Goal: Task Accomplishment & Management: Manage account settings

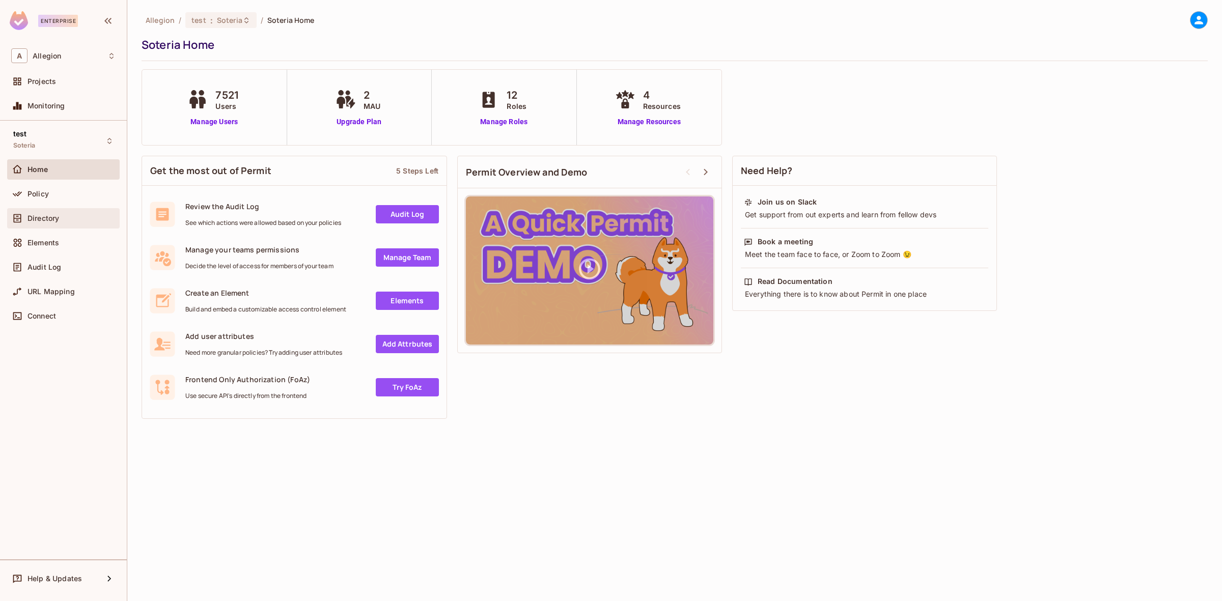
click at [79, 213] on div "Directory" at bounding box center [63, 218] width 104 height 12
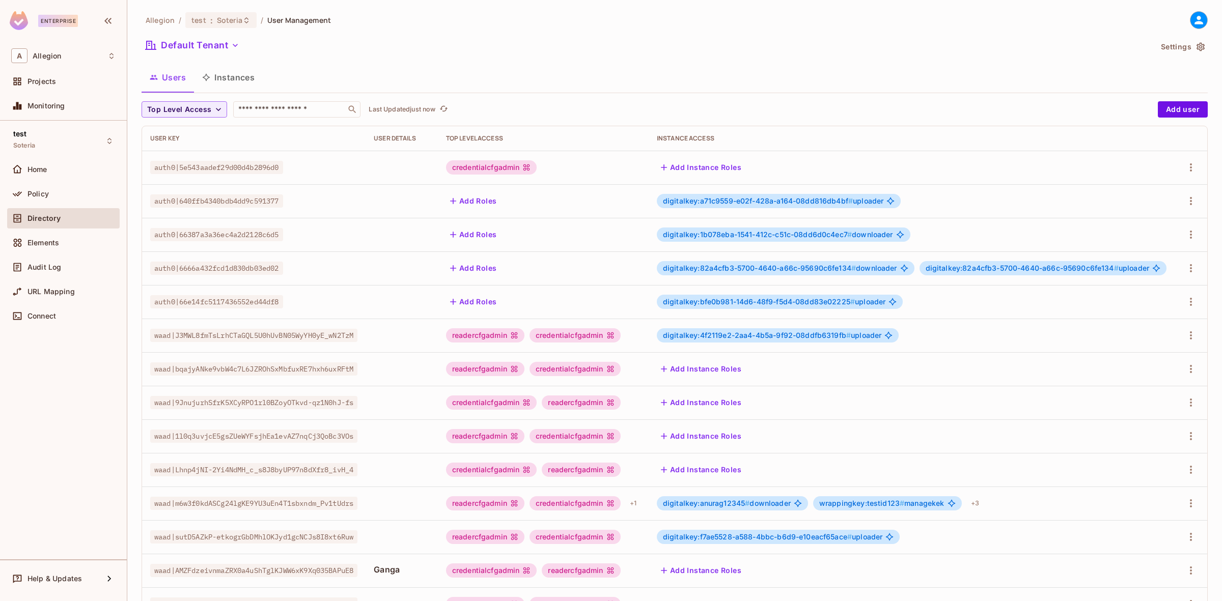
scroll to position [120, 0]
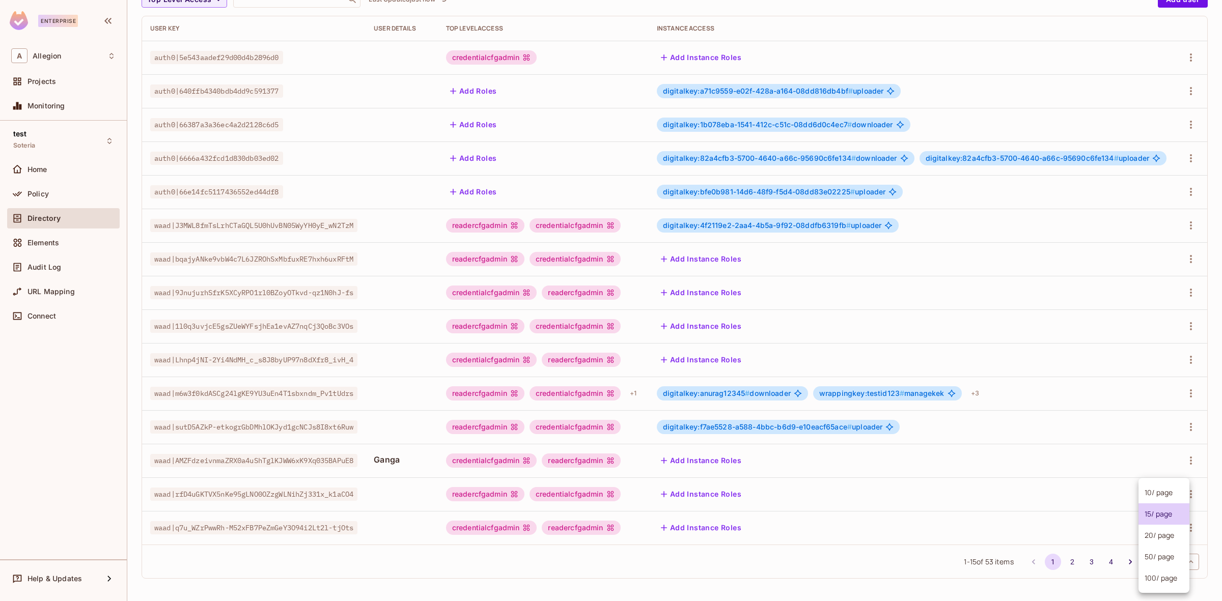
click at [1147, 565] on body "Enterprise A Allegion Projects Monitoring test Soteria Home Policy Directory El…" at bounding box center [611, 300] width 1222 height 601
click at [1163, 576] on li "100 / page" at bounding box center [1164, 578] width 51 height 21
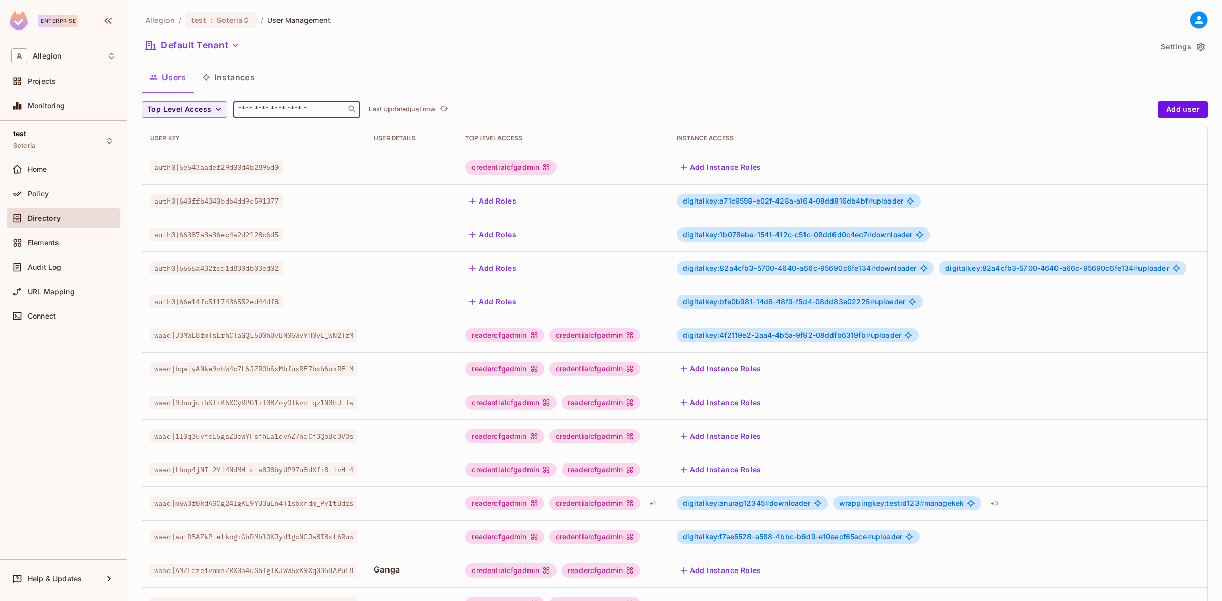
click at [280, 113] on input "text" at bounding box center [289, 109] width 107 height 10
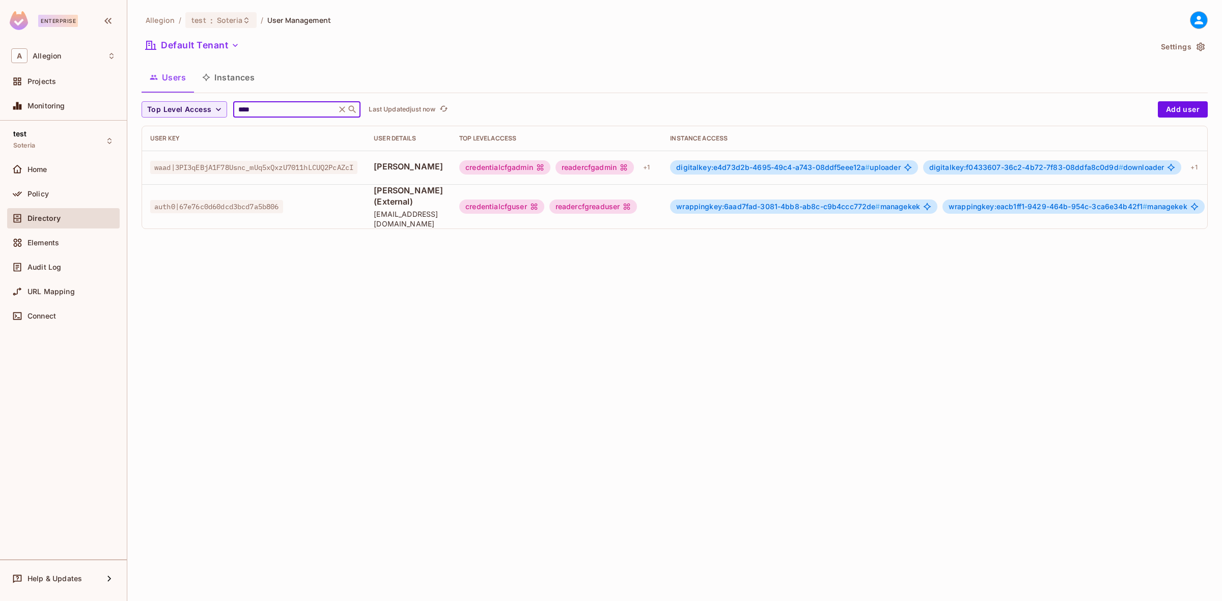
type input "****"
click at [734, 202] on span "wrappingkey:6aad7fad-3081-4bb8-ab8c-c9b4ccc772de #" at bounding box center [778, 206] width 204 height 9
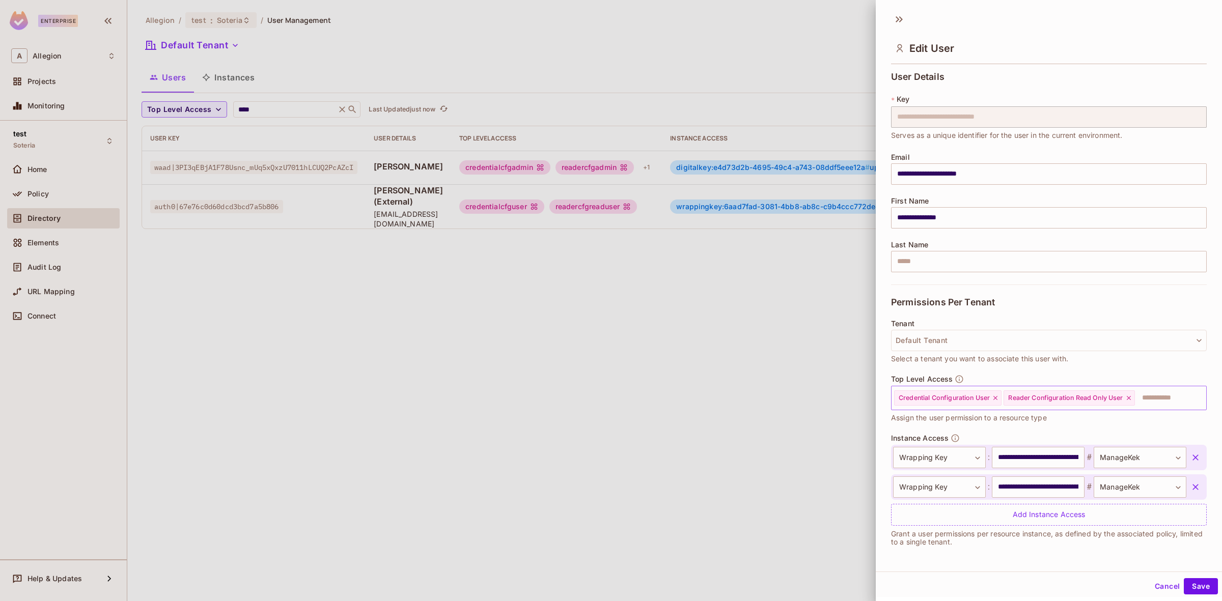
scroll to position [1, 0]
click at [378, 396] on div at bounding box center [611, 300] width 1222 height 601
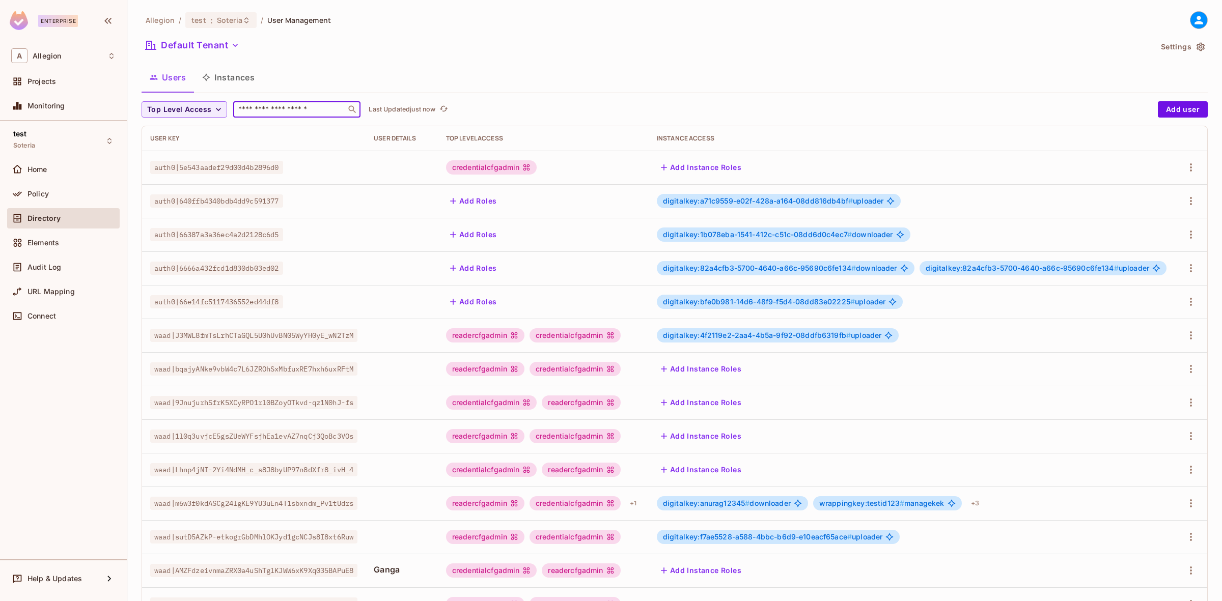
click at [291, 113] on input "text" at bounding box center [289, 109] width 107 height 10
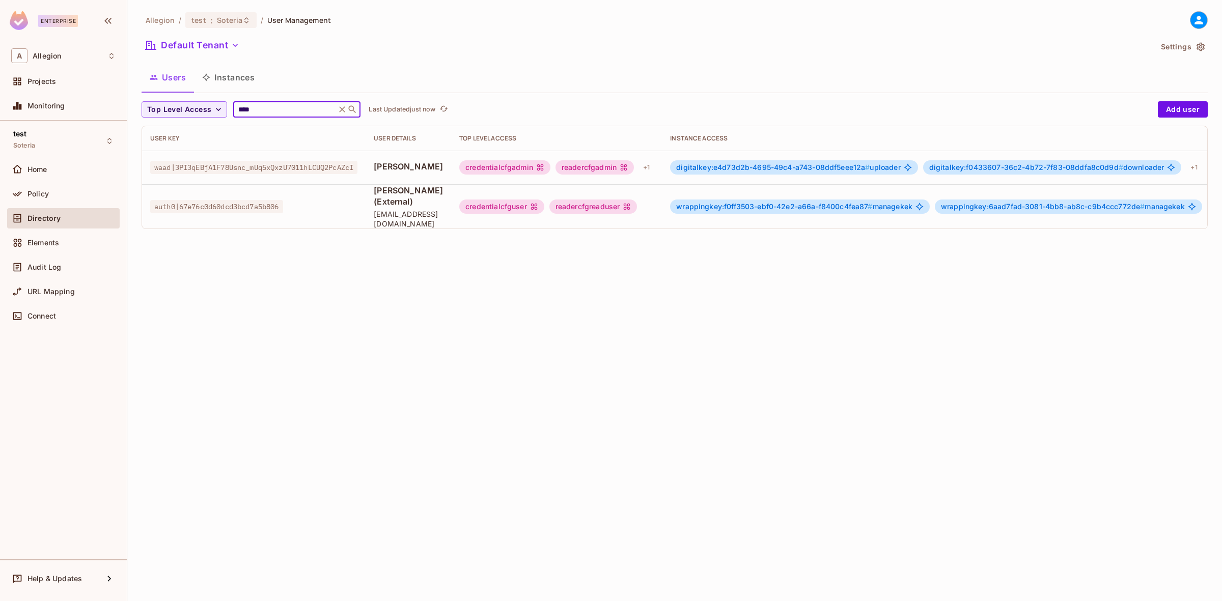
type input "****"
click at [801, 200] on div "wrappingkey:f0ff3503-ebf0-42e2-a66a-f8400c4fea87 # managekek" at bounding box center [800, 207] width 260 height 14
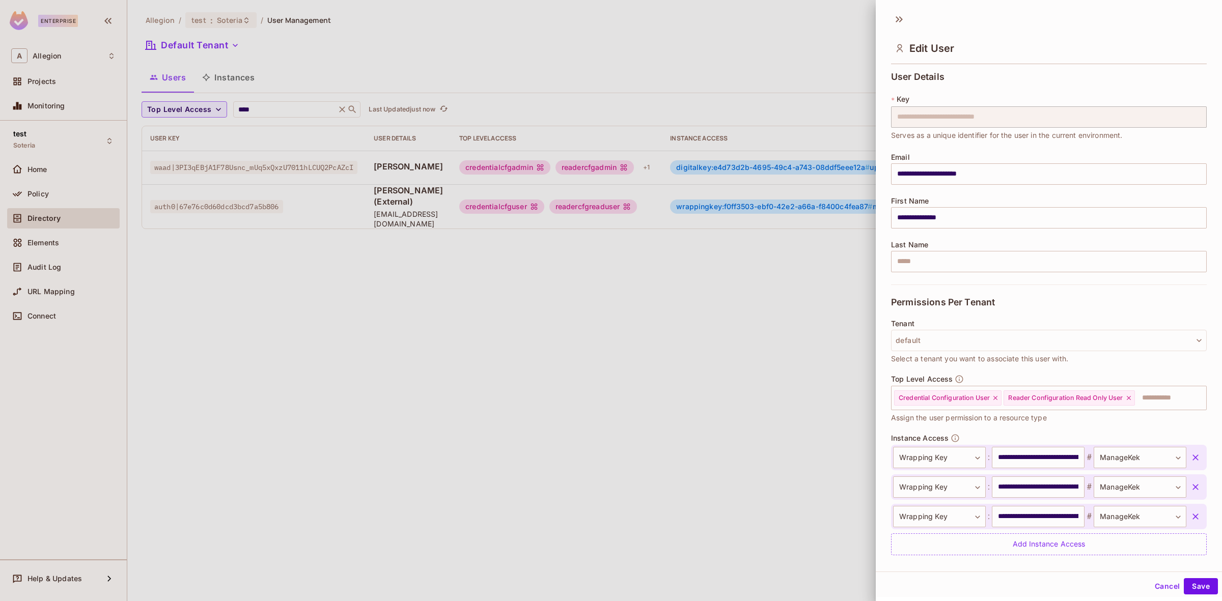
click at [798, 200] on div at bounding box center [611, 300] width 1222 height 601
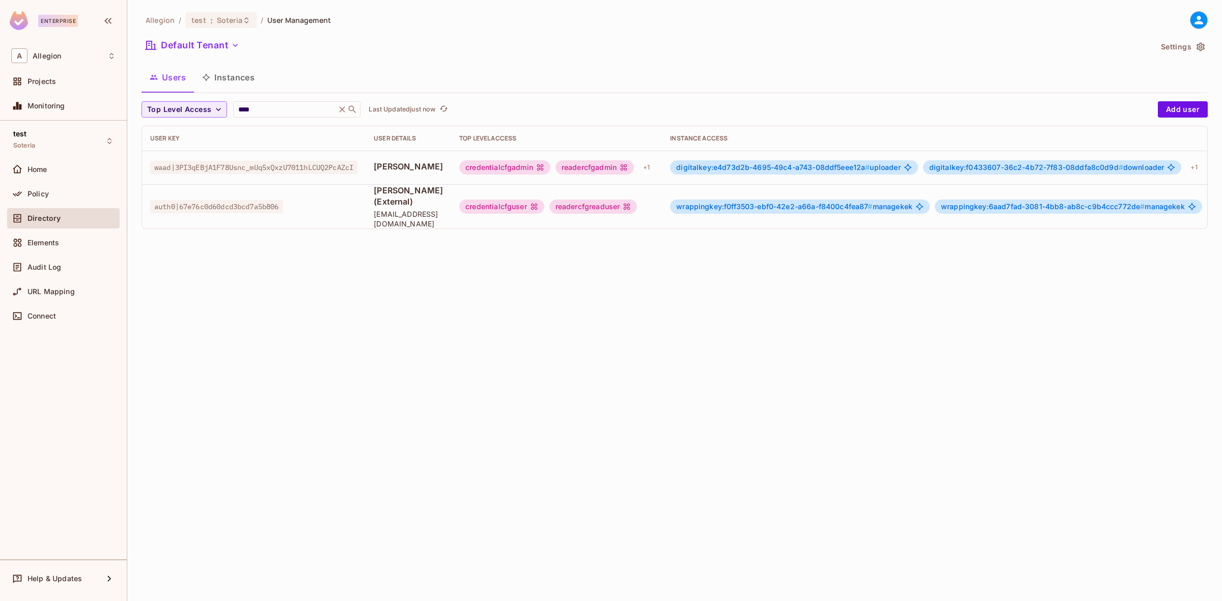
click at [798, 202] on span "wrappingkey:f0ff3503-ebf0-42e2-a66a-f8400c4fea87 #" at bounding box center [774, 206] width 196 height 9
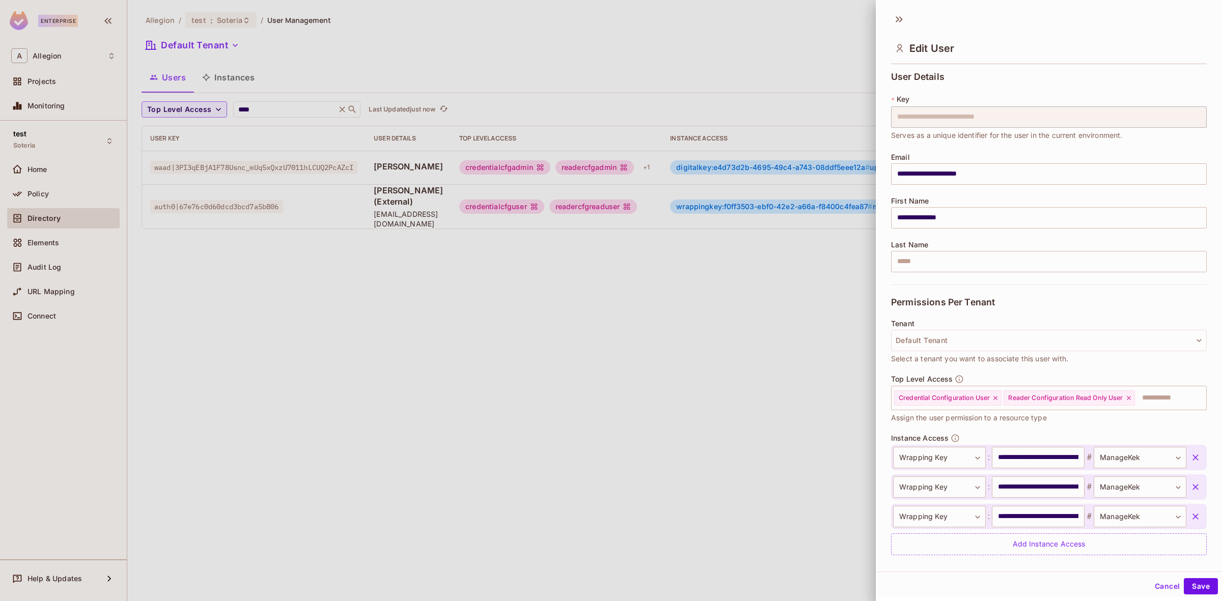
click at [1191, 456] on icon "button" at bounding box center [1196, 458] width 10 height 10
click at [1191, 589] on button "Save" at bounding box center [1201, 586] width 34 height 16
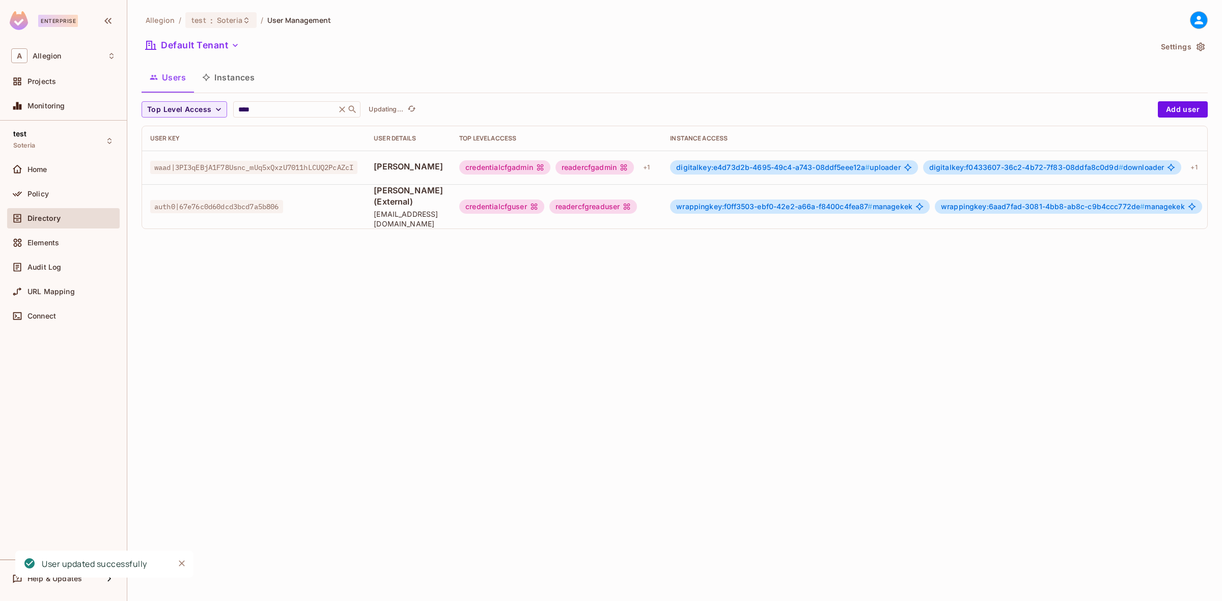
click at [451, 376] on div "Allegion / test : Soteria / User Management Default Tenant Settings Users Insta…" at bounding box center [674, 300] width 1095 height 601
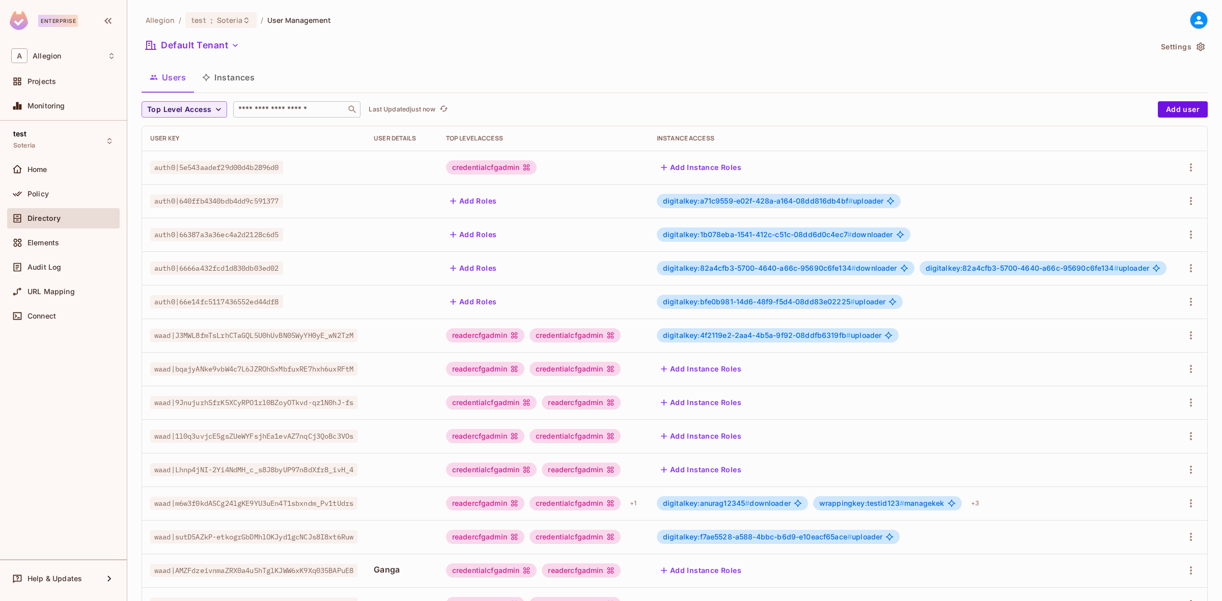
click at [291, 113] on input "text" at bounding box center [289, 109] width 107 height 10
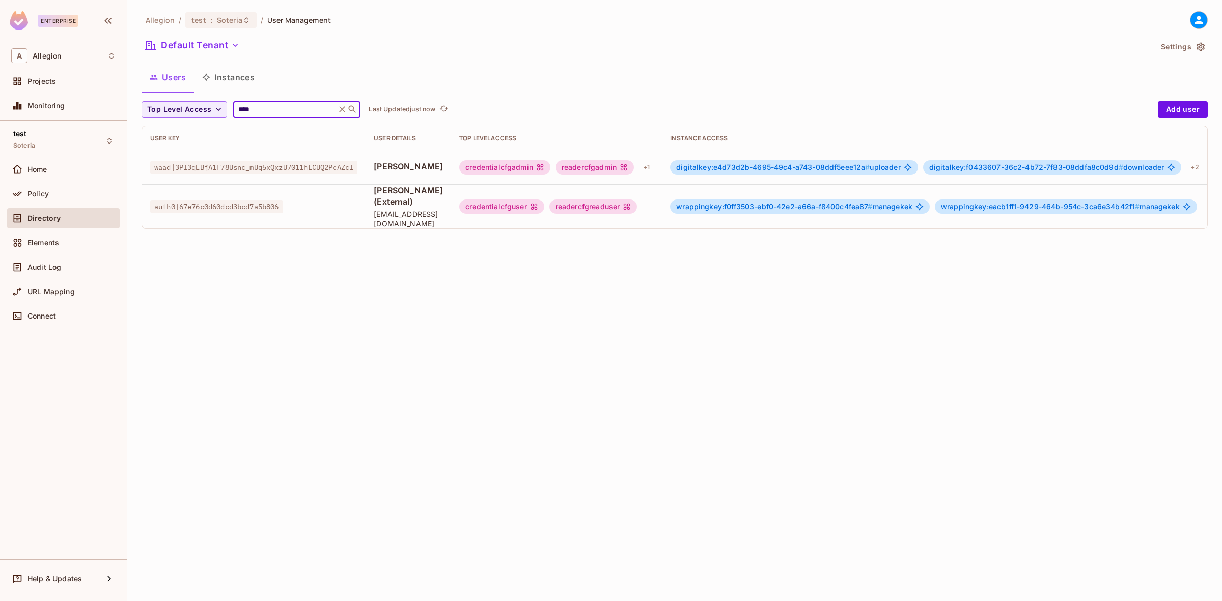
type input "****"
click at [822, 171] on span "digitalkey:e4d73d2b-4695-49c4-a743-08ddf5eee12a #" at bounding box center [773, 167] width 194 height 9
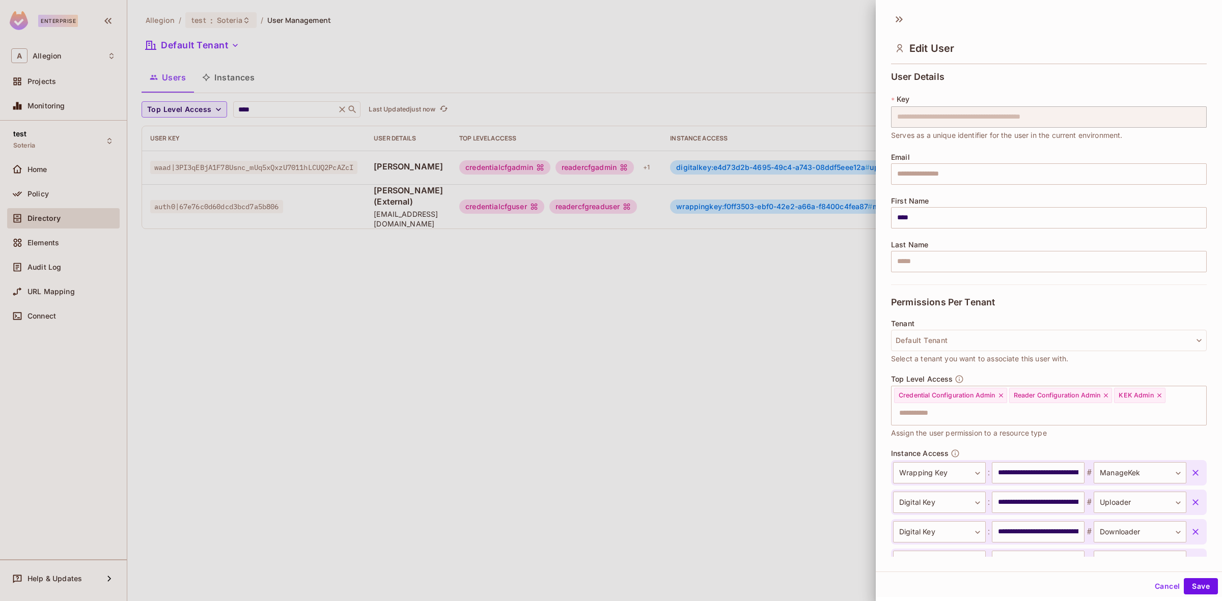
scroll to position [74, 0]
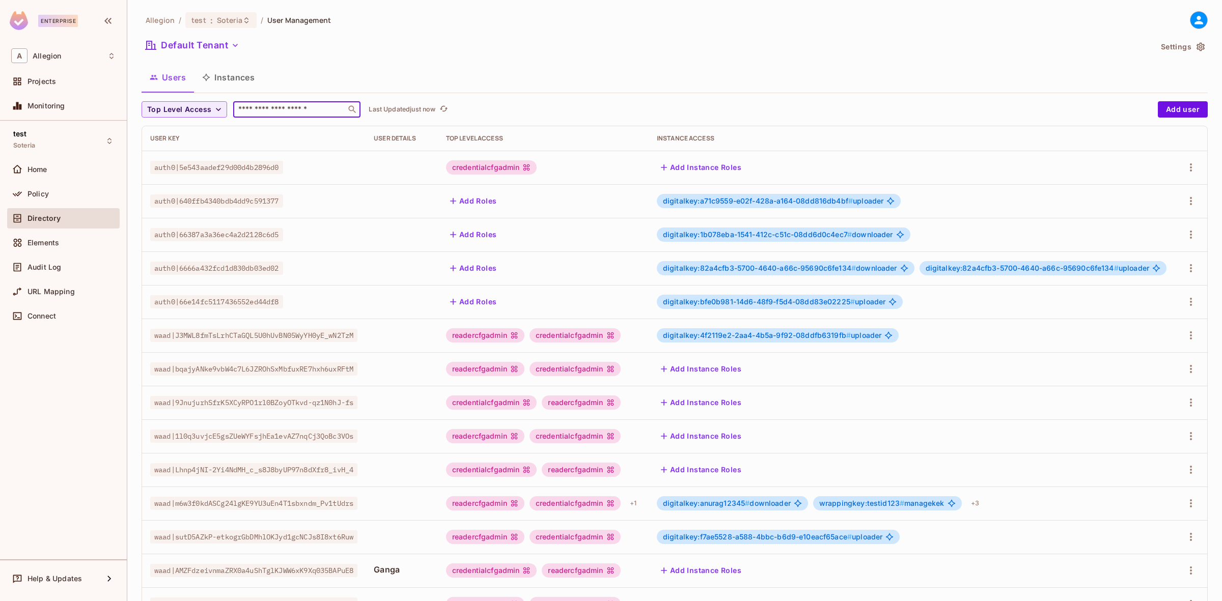
click at [302, 107] on input "text" at bounding box center [289, 109] width 107 height 10
type input "*"
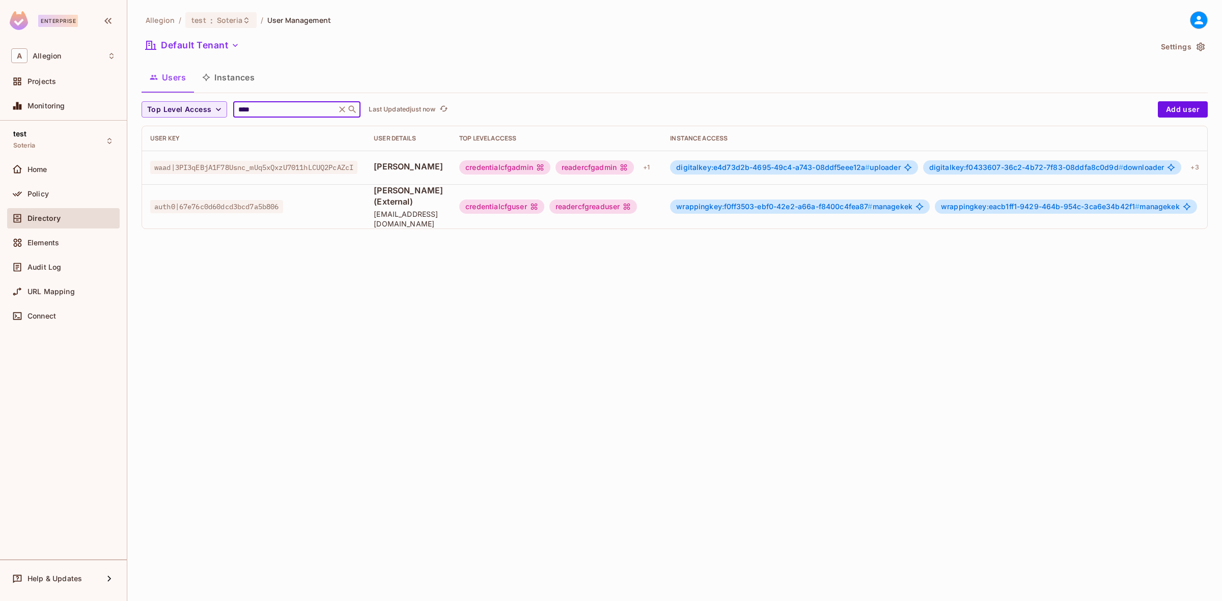
type input "****"
click at [757, 168] on span "digitalkey:e4d73d2b-4695-49c4-a743-08ddf5eee12a #" at bounding box center [773, 167] width 194 height 9
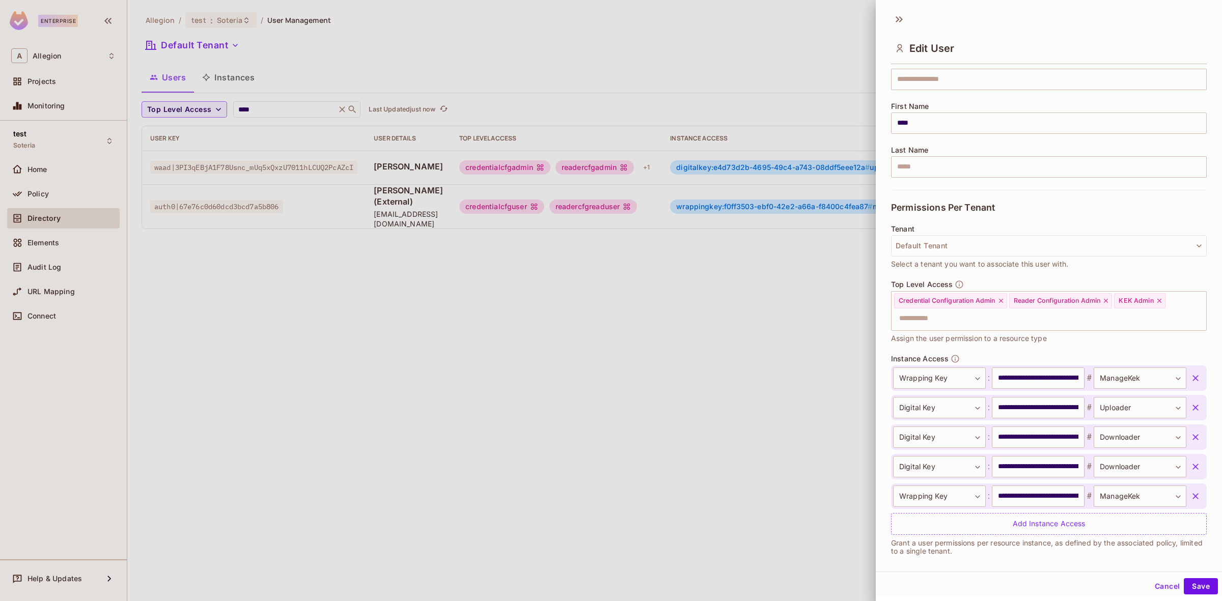
scroll to position [103, 0]
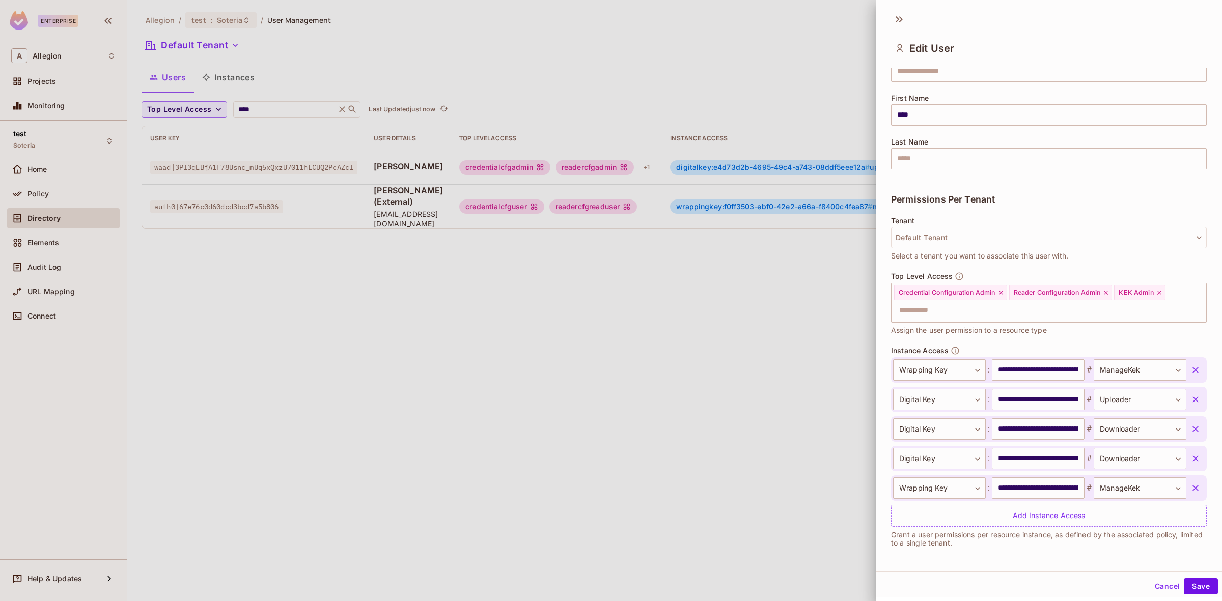
click at [816, 363] on div at bounding box center [611, 300] width 1222 height 601
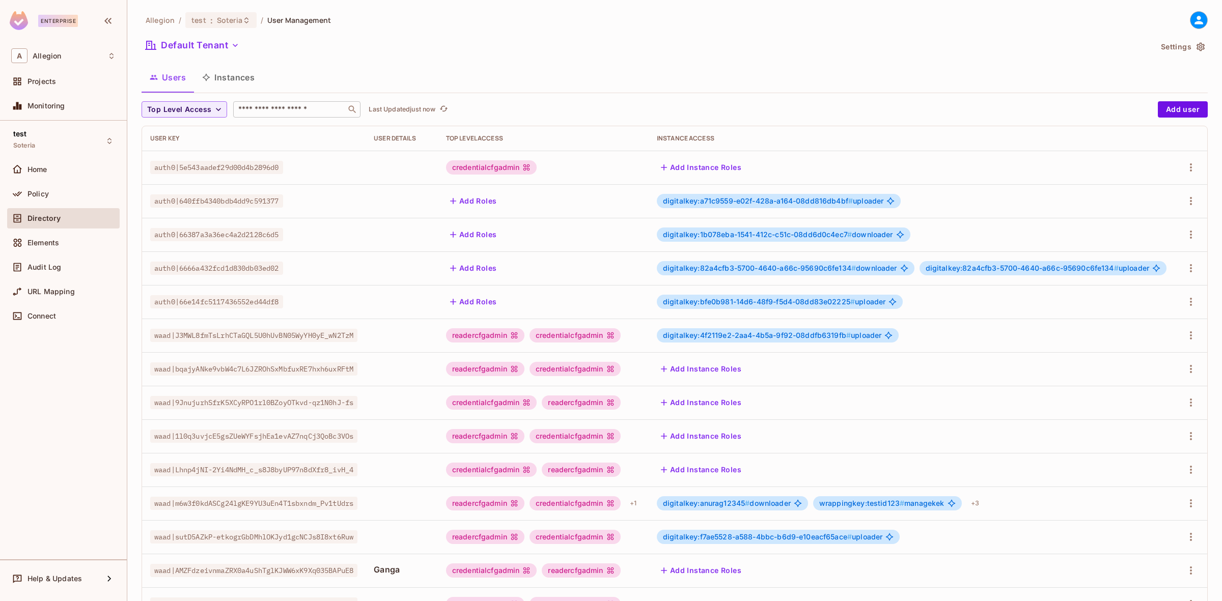
click at [294, 108] on input "text" at bounding box center [289, 109] width 107 height 10
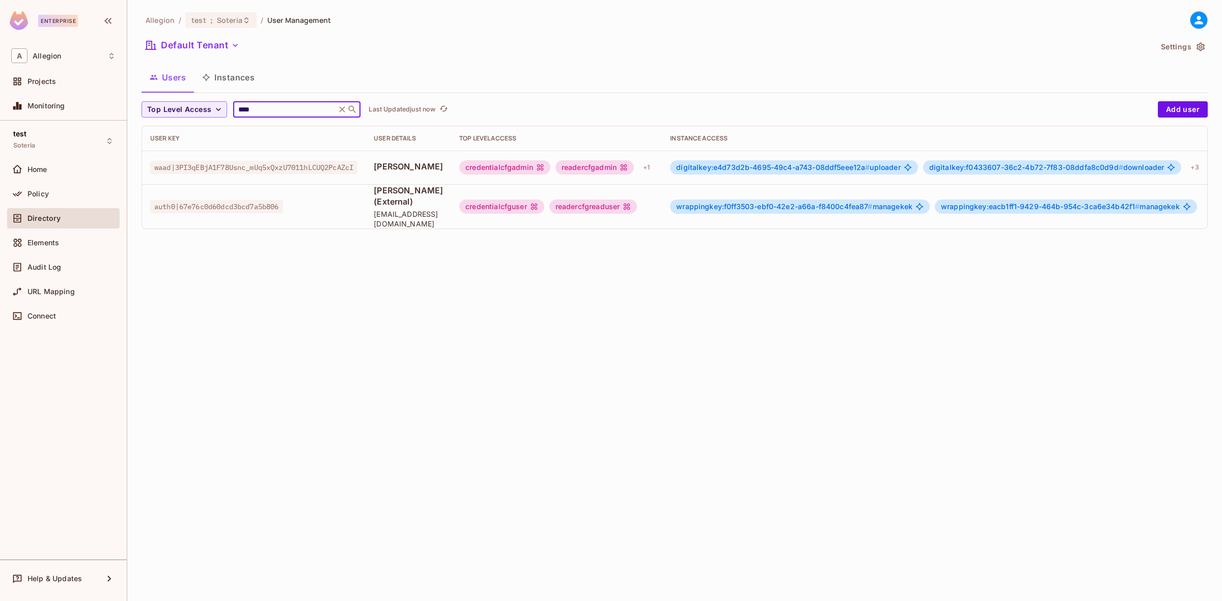
type input "****"
click at [792, 169] on span "digitalkey:e4d73d2b-4695-49c4-a743-08ddf5eee12a #" at bounding box center [773, 167] width 194 height 9
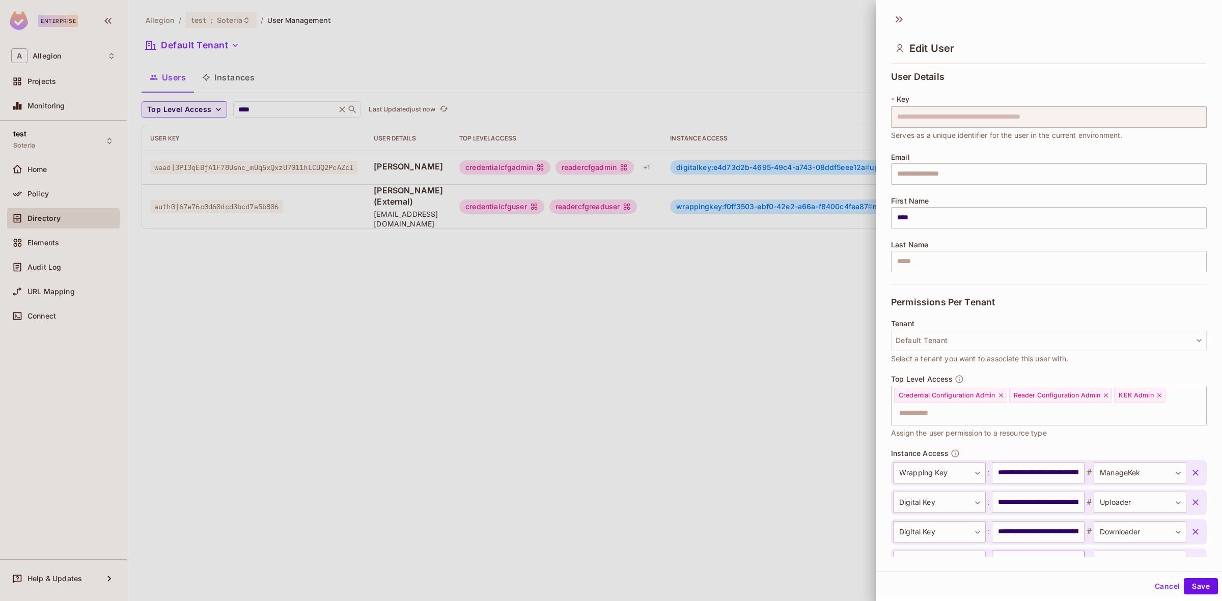
scroll to position [103, 0]
